Goal: Task Accomplishment & Management: Complete application form

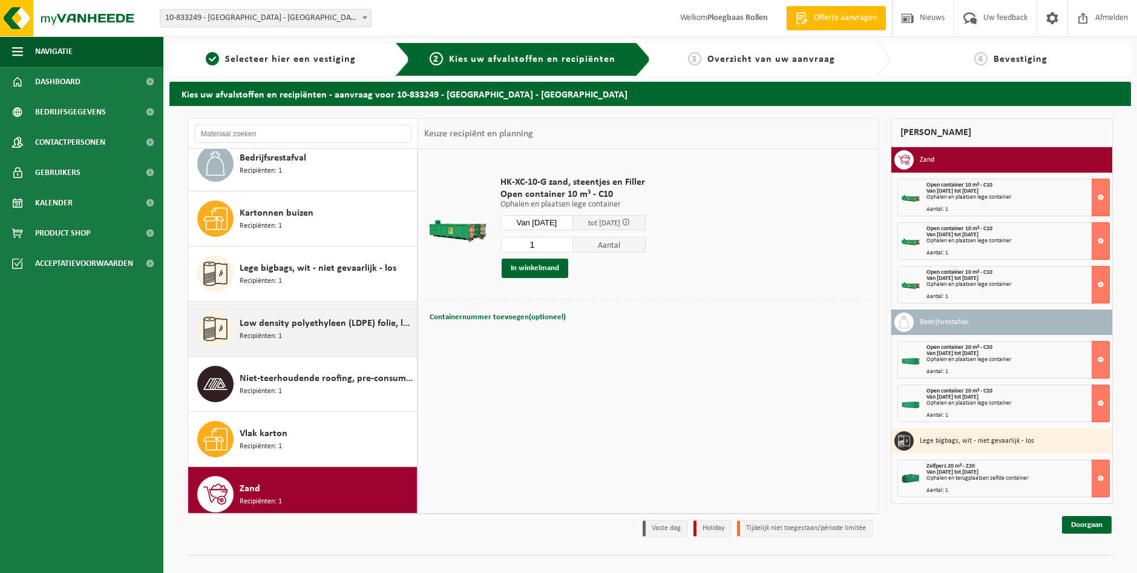
scroll to position [21, 0]
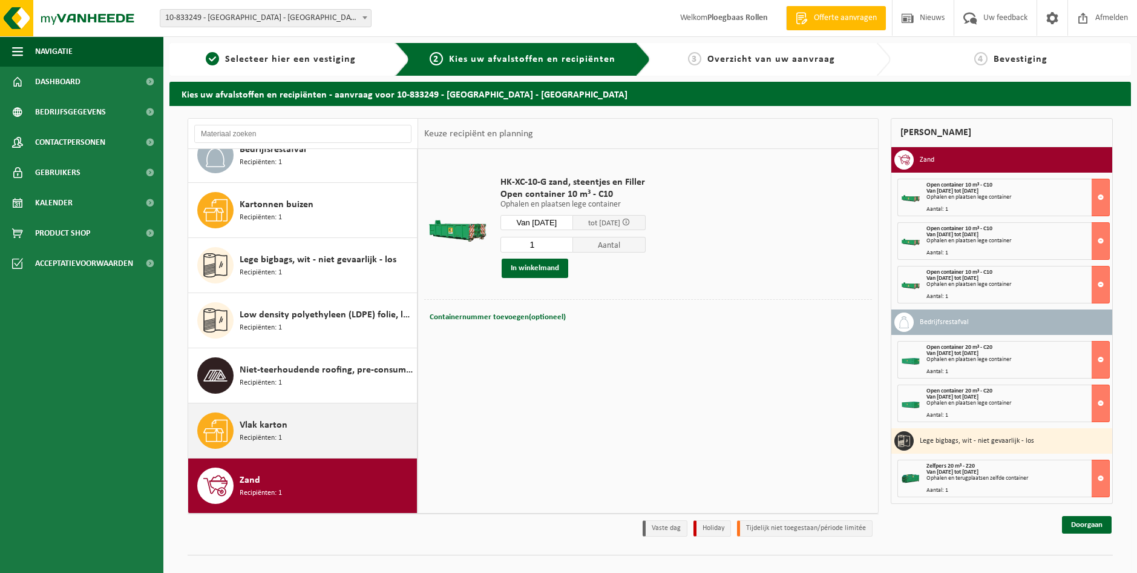
click at [305, 429] on div "Vlak karton Recipiënten: 1" at bounding box center [327, 430] width 174 height 36
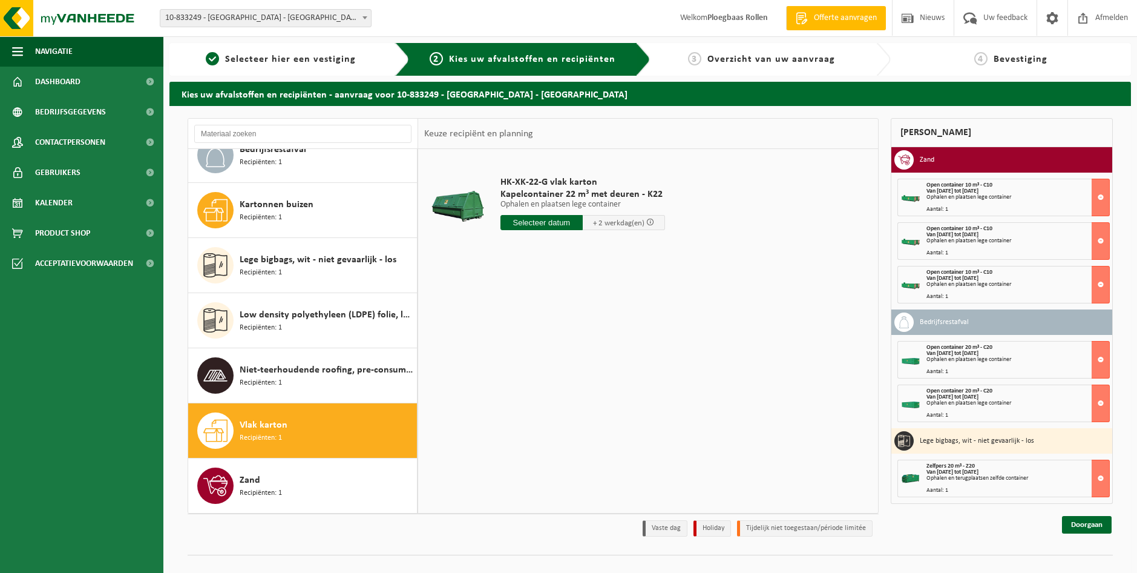
click at [529, 221] on input "text" at bounding box center [542, 222] width 82 height 15
click at [513, 326] on div "15" at bounding box center [511, 329] width 21 height 19
type input "Van 2025-09-15"
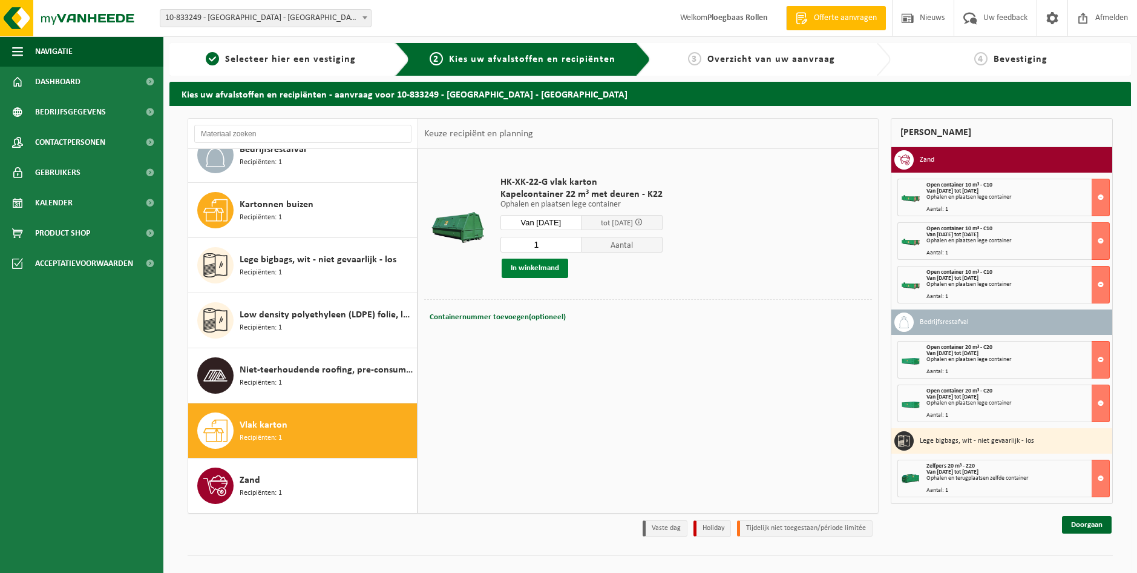
click at [544, 268] on button "In winkelmand" at bounding box center [535, 267] width 67 height 19
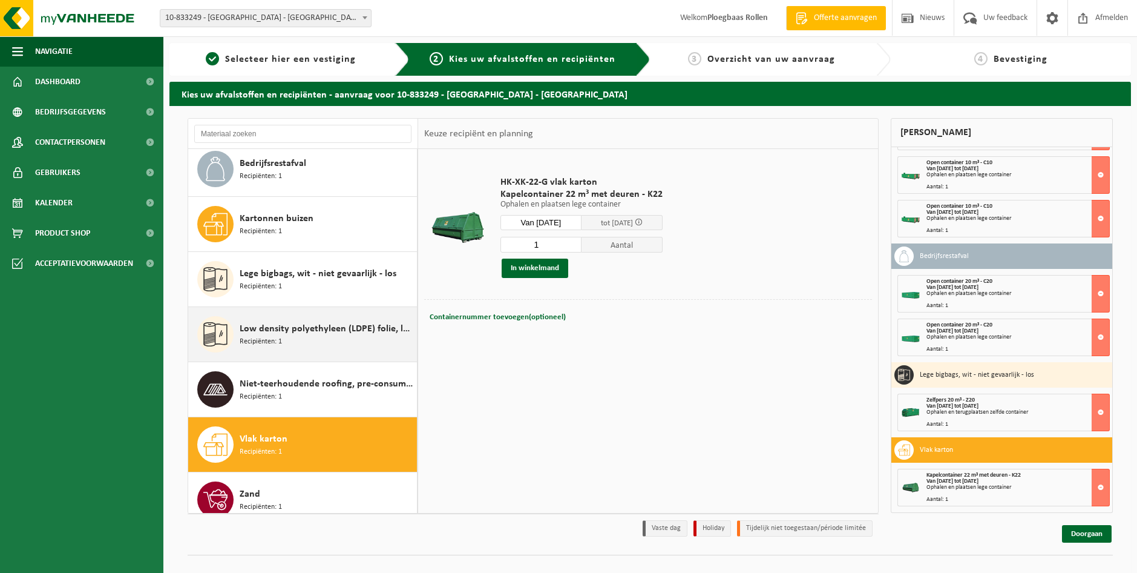
scroll to position [0, 0]
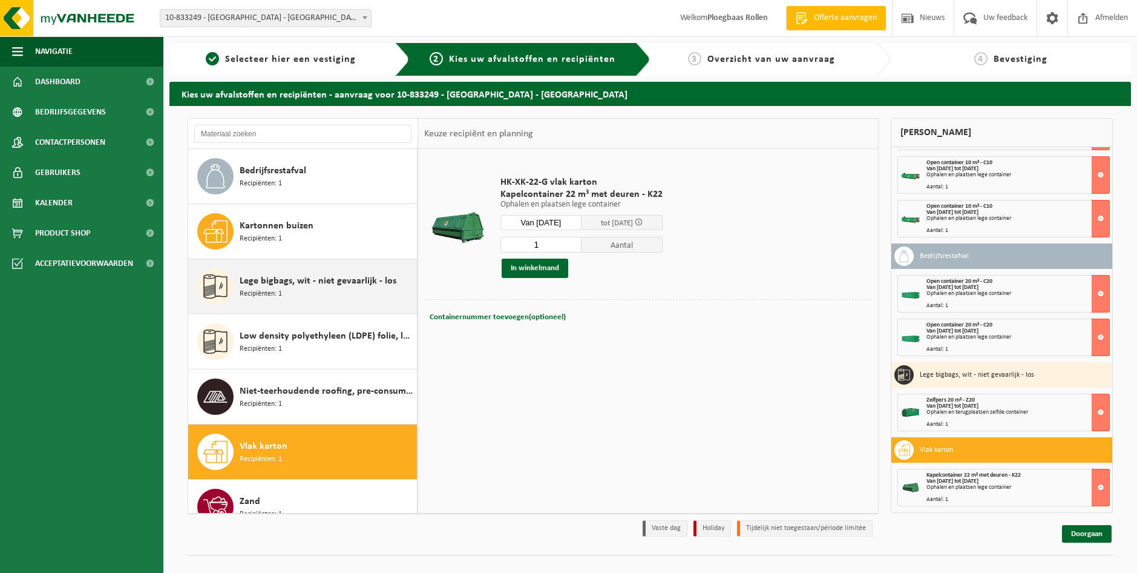
click at [294, 291] on div "Lege bigbags, wit - niet gevaarlijk - los Recipiënten: 1" at bounding box center [327, 286] width 174 height 36
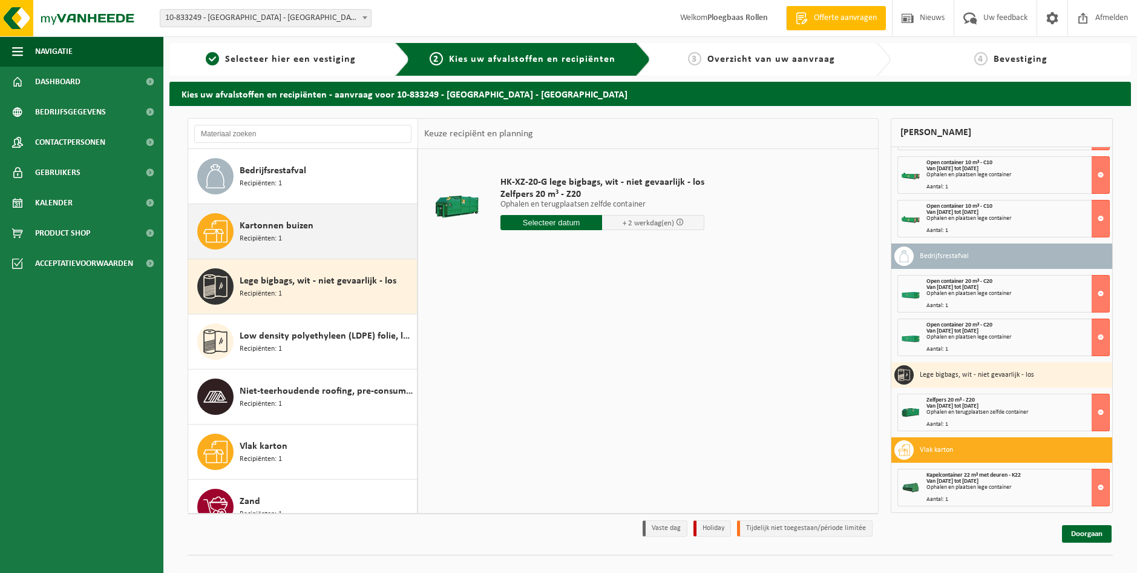
click at [288, 241] on div "Kartonnen buizen Recipiënten: 1" at bounding box center [327, 231] width 174 height 36
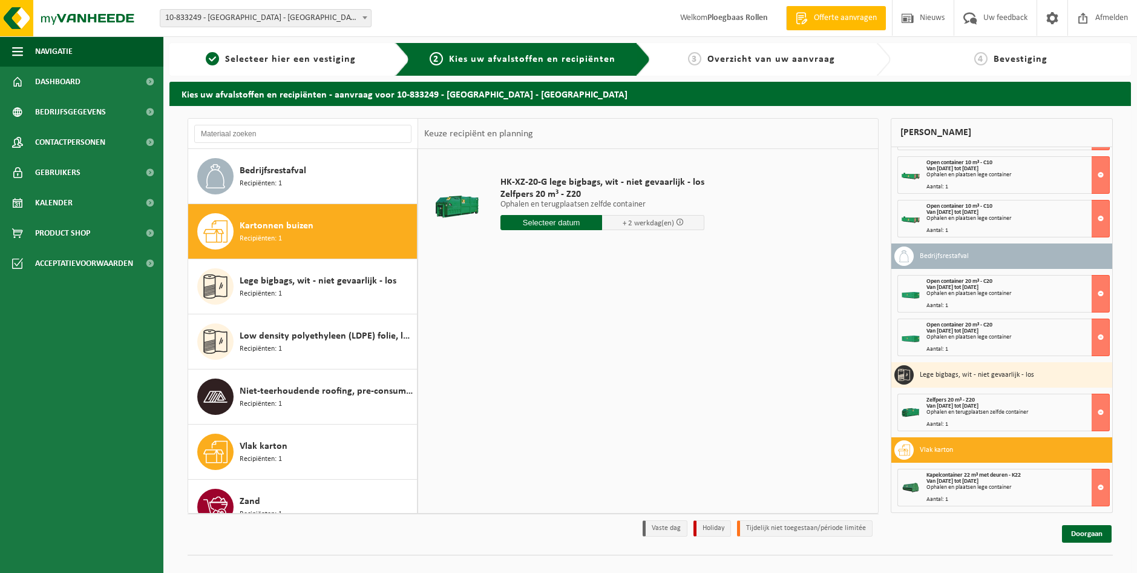
scroll to position [21, 0]
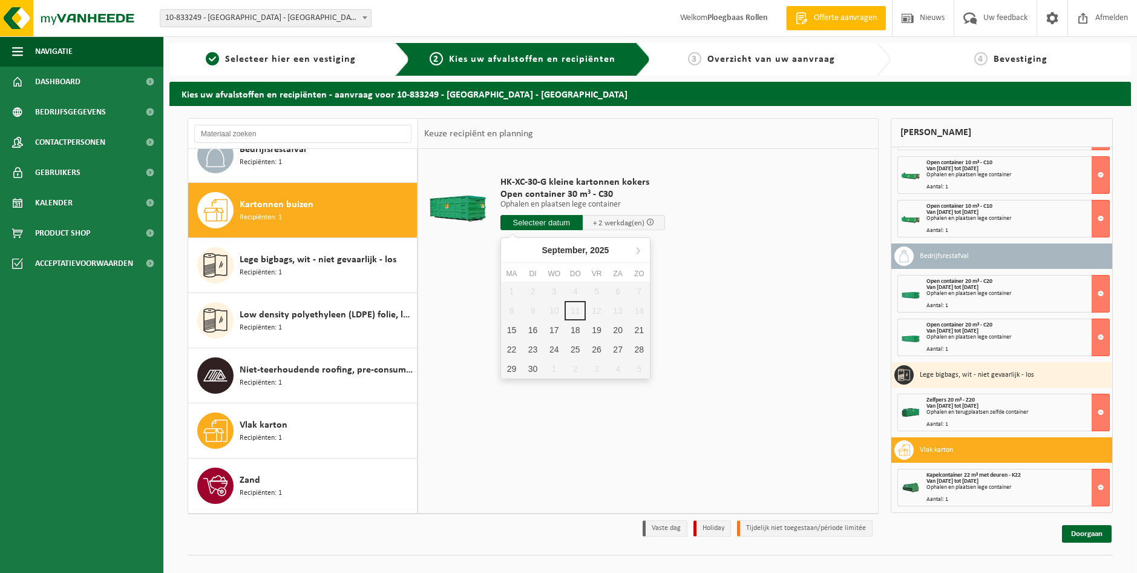
click at [527, 227] on input "text" at bounding box center [542, 222] width 82 height 15
click at [514, 329] on div "15" at bounding box center [511, 329] width 21 height 19
type input "Van 2025-09-15"
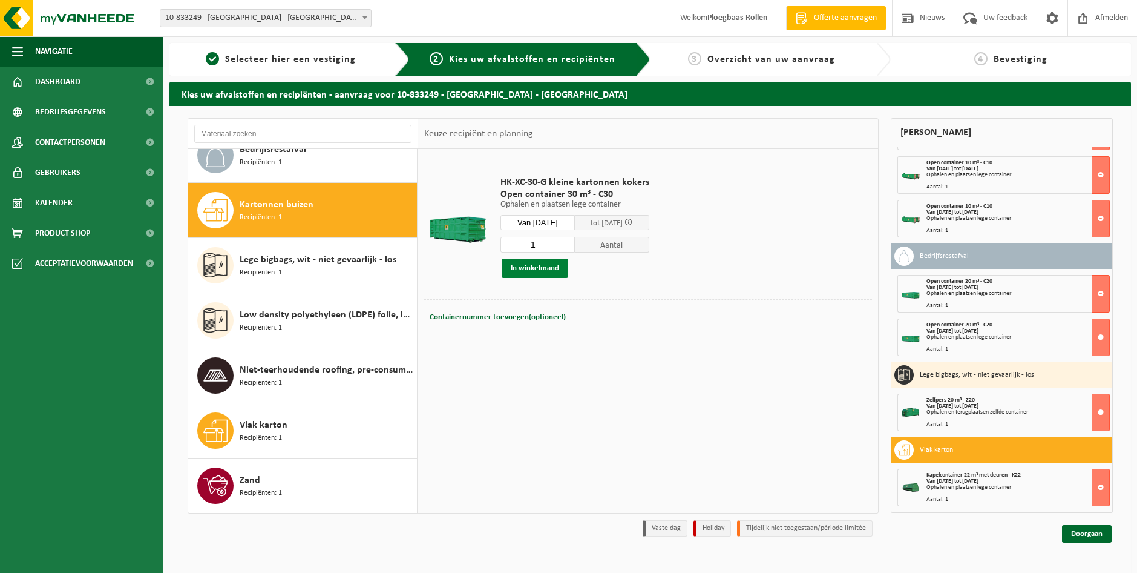
click at [538, 260] on button "In winkelmand" at bounding box center [535, 267] width 67 height 19
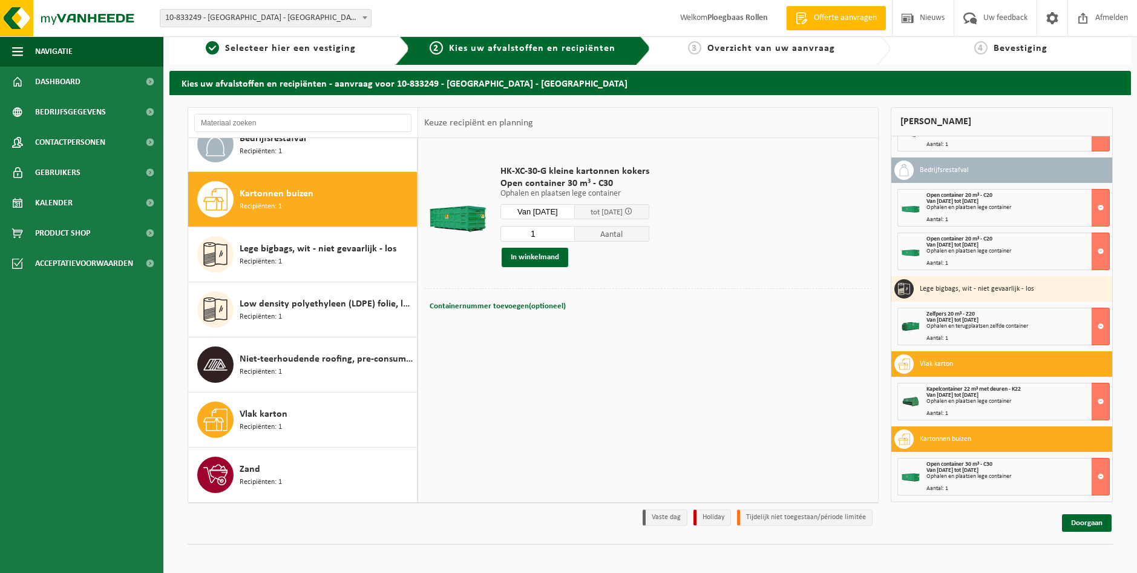
scroll to position [19, 0]
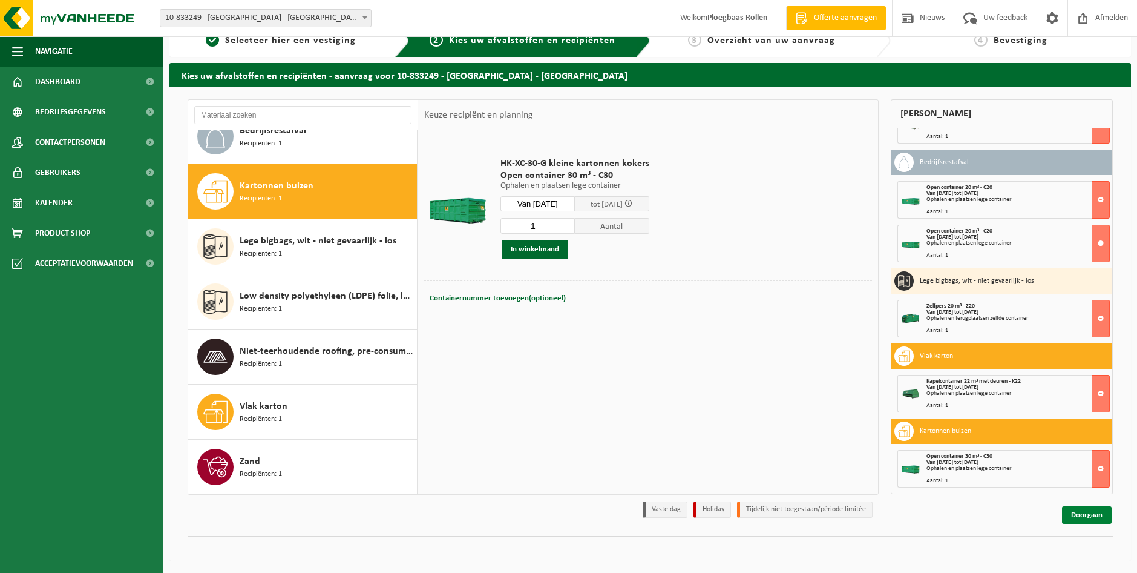
click at [1081, 518] on link "Doorgaan" at bounding box center [1087, 515] width 50 height 18
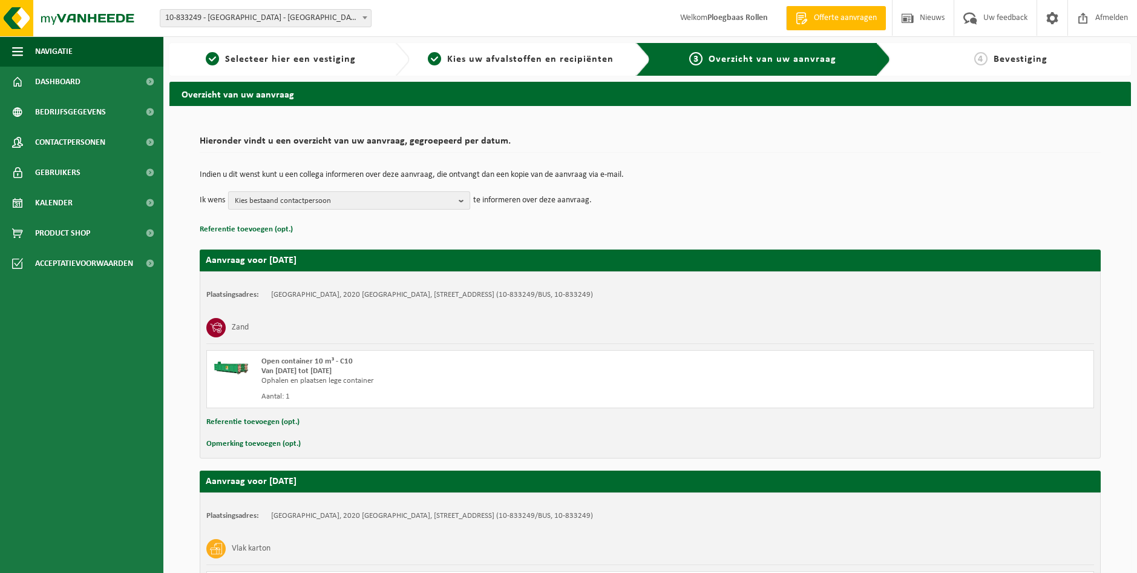
click at [319, 197] on span "Kies bestaand contactpersoon" at bounding box center [344, 201] width 219 height 18
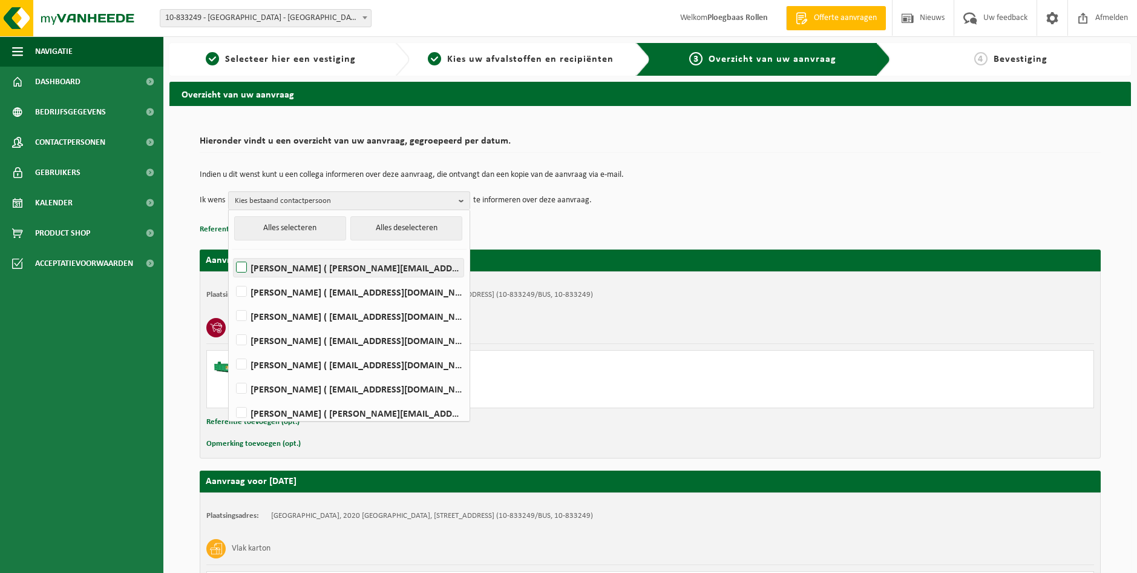
click at [235, 266] on label "[PERSON_NAME] ( [PERSON_NAME][EMAIL_ADDRESS][DOMAIN_NAME] )" at bounding box center [349, 267] width 230 height 18
click at [232, 252] on input "[PERSON_NAME] ( [PERSON_NAME][EMAIL_ADDRESS][DOMAIN_NAME] )" at bounding box center [231, 252] width 1 height 1
checkbox input "true"
click at [241, 315] on label "[PERSON_NAME] ( [EMAIL_ADDRESS][DOMAIN_NAME] )" at bounding box center [349, 316] width 230 height 18
click at [232, 301] on input "[PERSON_NAME] ( [EMAIL_ADDRESS][DOMAIN_NAME] )" at bounding box center [231, 300] width 1 height 1
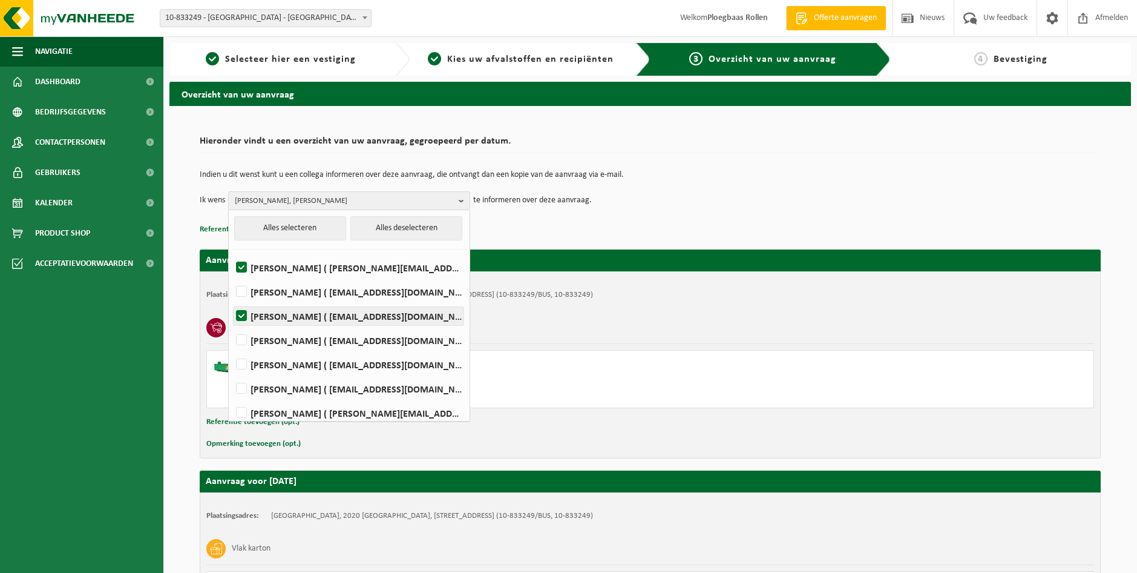
click at [241, 315] on label "[PERSON_NAME] ( [EMAIL_ADDRESS][DOMAIN_NAME] )" at bounding box center [349, 316] width 230 height 18
click at [232, 301] on input "[PERSON_NAME] ( [EMAIL_ADDRESS][DOMAIN_NAME] )" at bounding box center [231, 300] width 1 height 1
checkbox input "false"
click at [248, 338] on label "[PERSON_NAME] ( [EMAIL_ADDRESS][DOMAIN_NAME] )" at bounding box center [349, 340] width 230 height 18
click at [232, 325] on input "[PERSON_NAME] ( [EMAIL_ADDRESS][DOMAIN_NAME] )" at bounding box center [231, 324] width 1 height 1
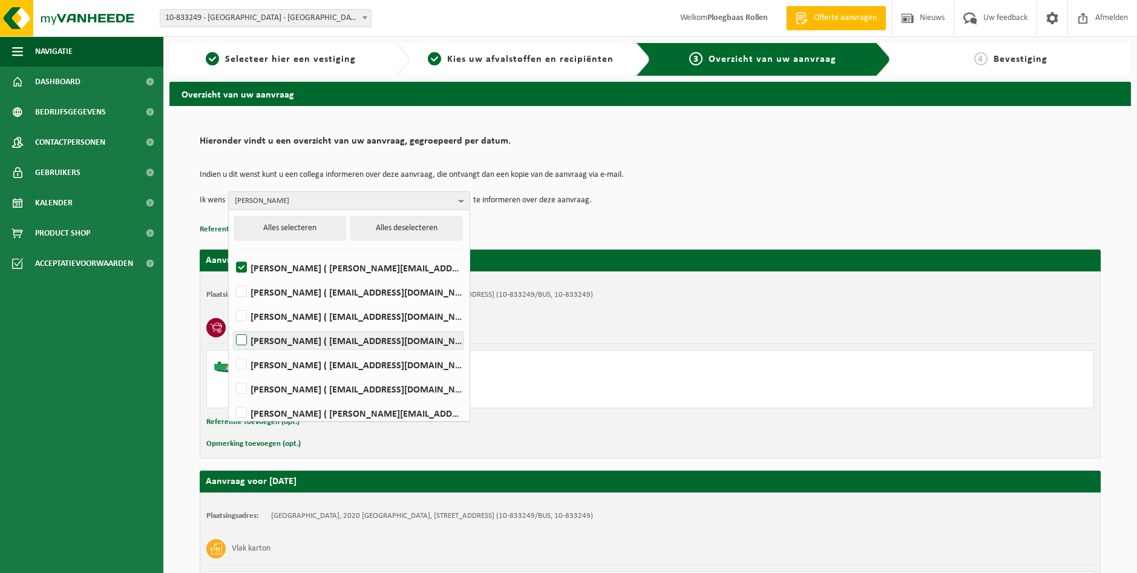
checkbox input "true"
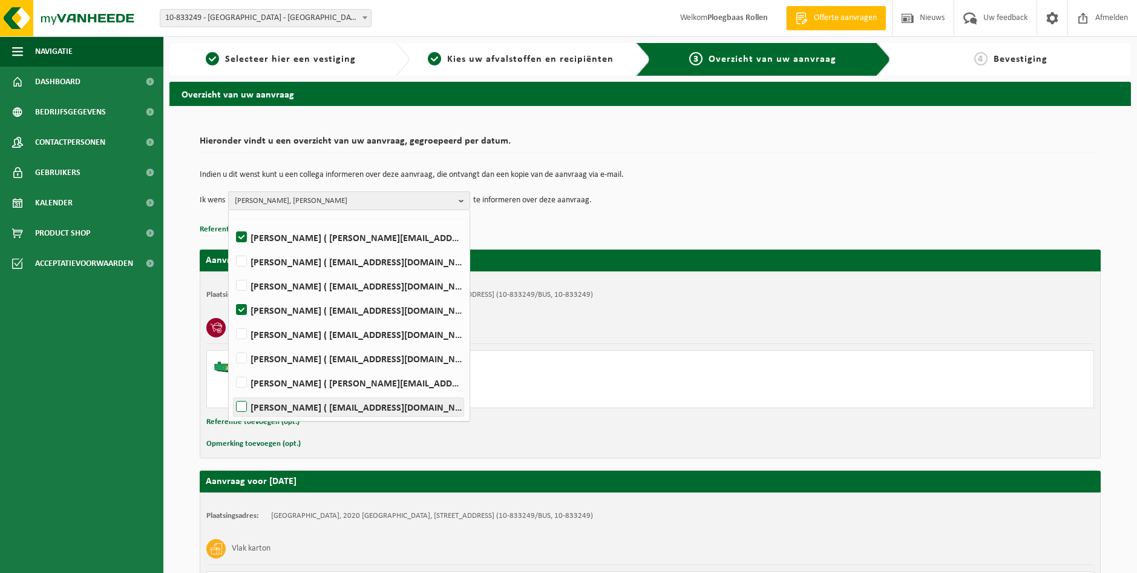
scroll to position [31, 0]
click at [814, 370] on div "Open container 10 m³ - C10 Van [DATE] tot [DATE] Ophalen en plaatsen lege conta…" at bounding box center [650, 379] width 888 height 58
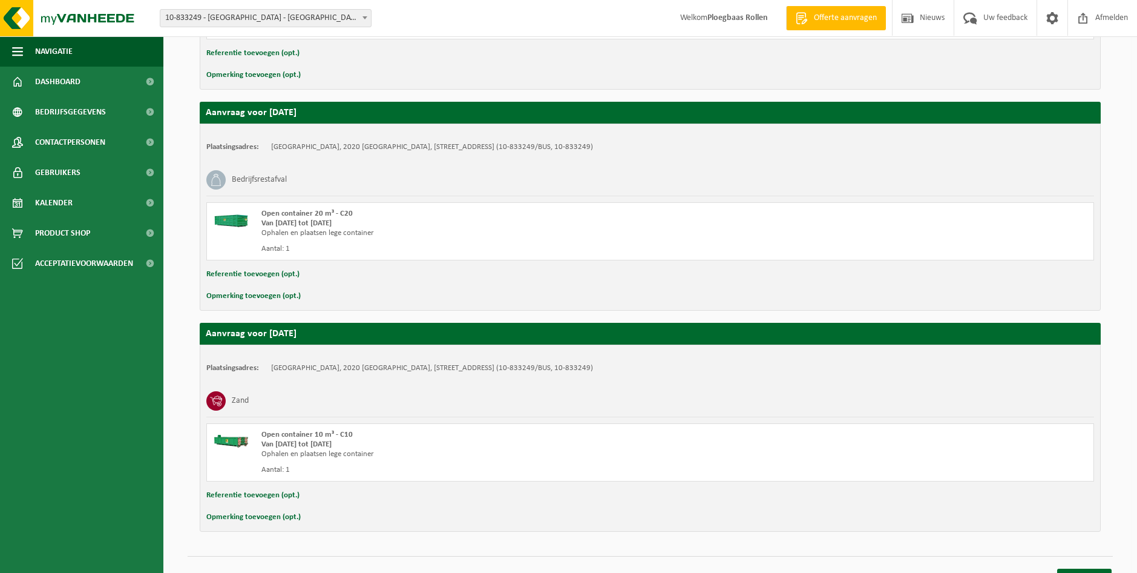
scroll to position [1493, 0]
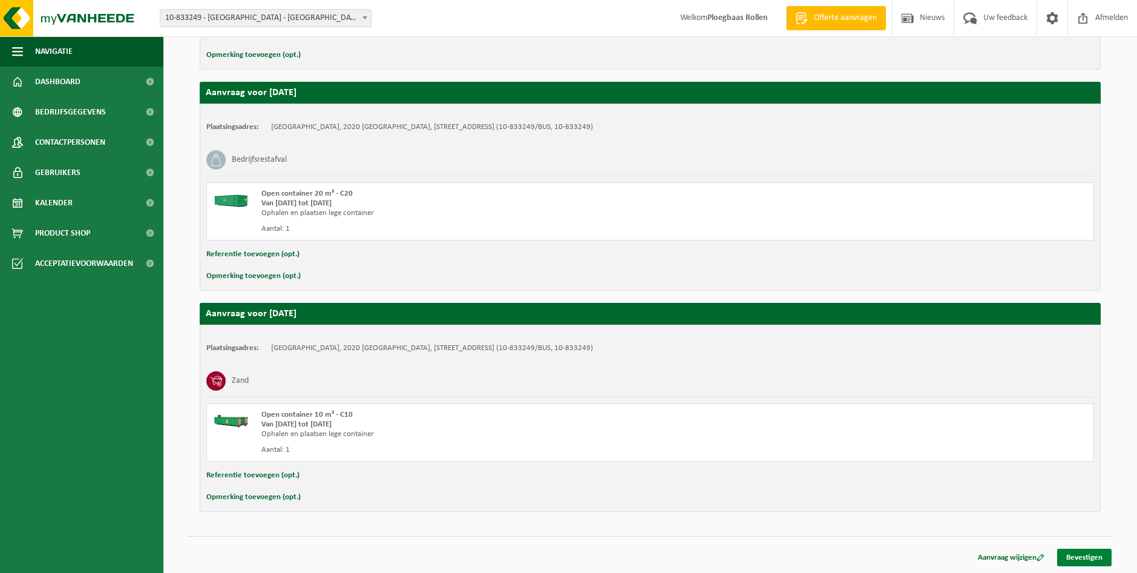
click at [1082, 553] on link "Bevestigen" at bounding box center [1085, 557] width 54 height 18
